Goal: Register for event/course

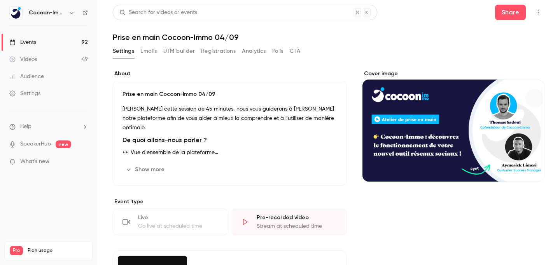
scroll to position [113, 0]
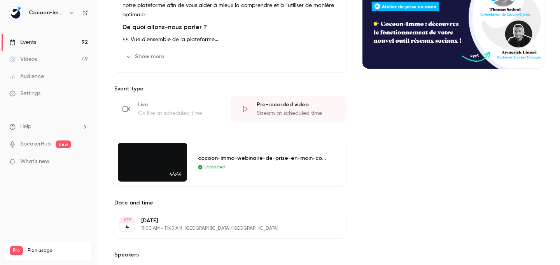
click at [64, 42] on link "Events 92" at bounding box center [48, 42] width 97 height 17
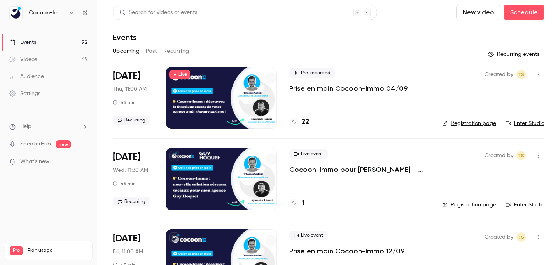
click at [246, 96] on div at bounding box center [221, 98] width 111 height 62
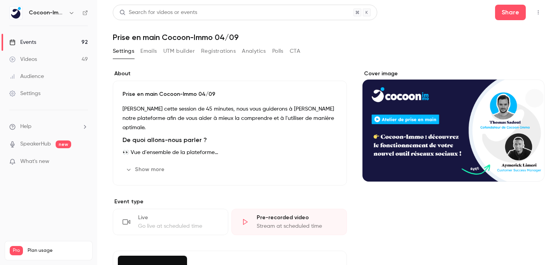
click at [61, 40] on link "Events 92" at bounding box center [48, 42] width 97 height 17
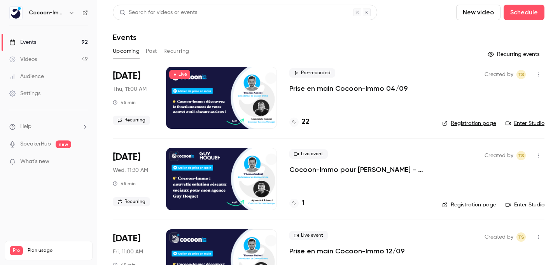
click at [524, 122] on link "Enter Studio" at bounding box center [524, 124] width 39 height 8
click at [303, 122] on h4 "22" at bounding box center [306, 122] width 8 height 10
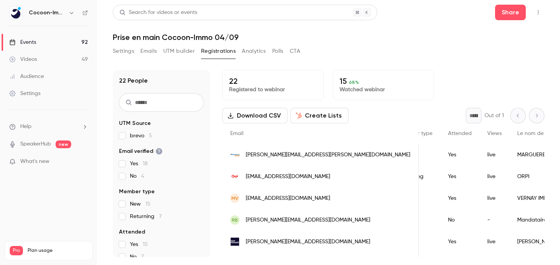
click at [251, 88] on p "Registered to webinar" at bounding box center [273, 90] width 88 height 8
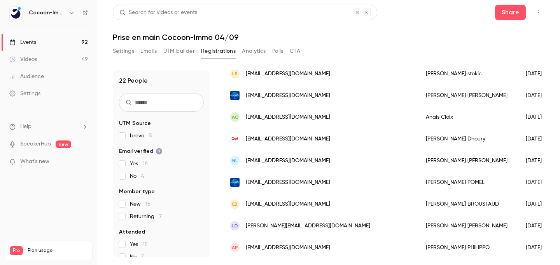
scroll to position [365, 0]
